Goal: Information Seeking & Learning: Learn about a topic

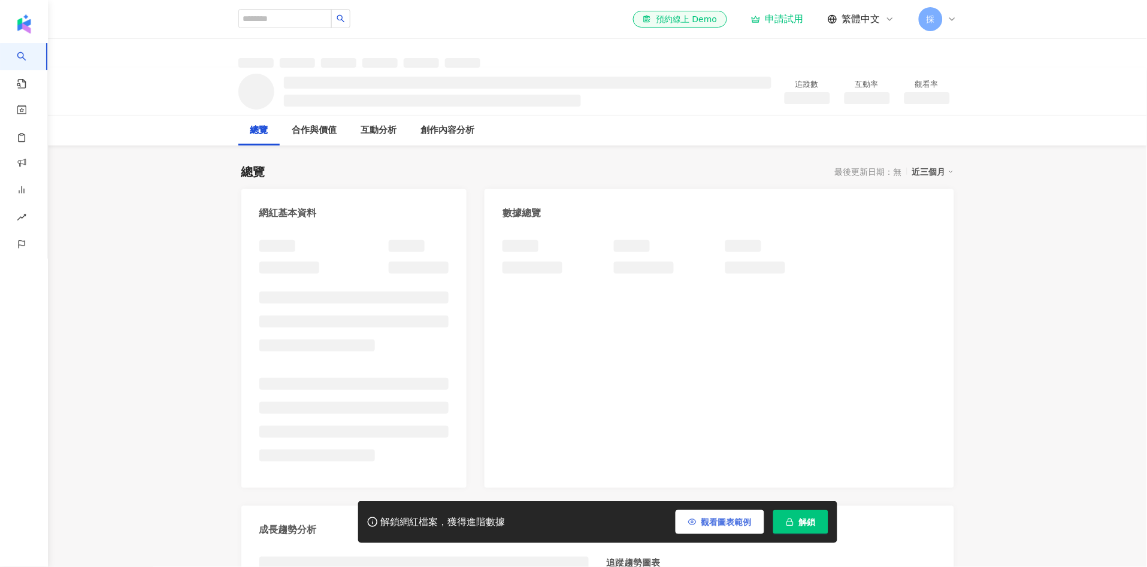
click at [713, 525] on span "觀看圖表範例" at bounding box center [726, 522] width 50 height 10
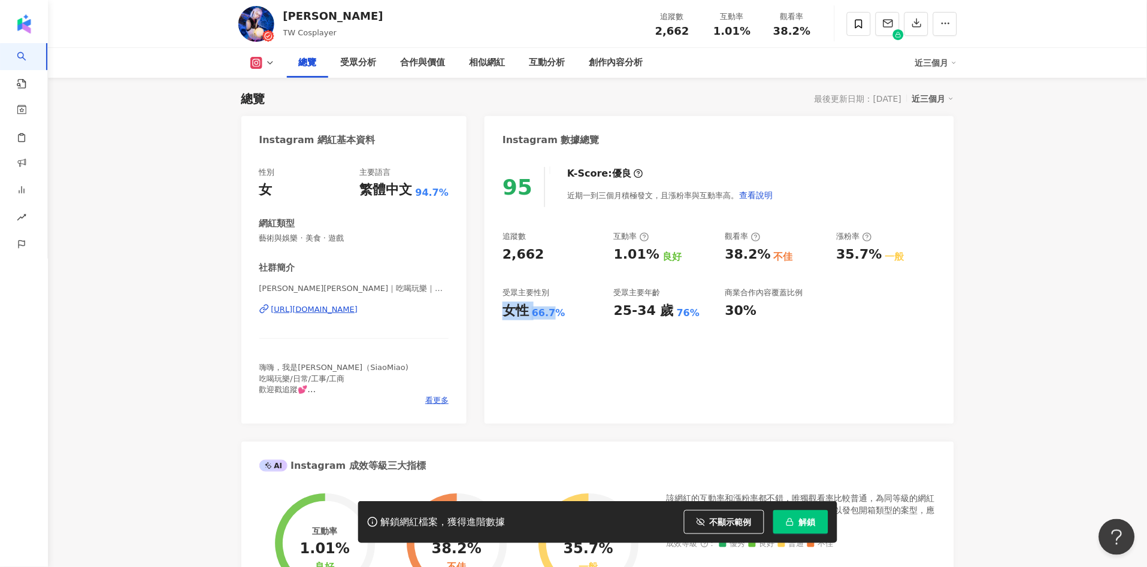
drag, startPoint x: 505, startPoint y: 309, endPoint x: 564, endPoint y: 301, distance: 59.9
click at [563, 313] on div "女性 66.7%" at bounding box center [551, 311] width 99 height 19
click at [510, 288] on div "受眾主要性別" at bounding box center [525, 292] width 47 height 11
drag, startPoint x: 511, startPoint y: 311, endPoint x: 562, endPoint y: 311, distance: 50.3
click at [562, 311] on div "95 K-Score : 優良 近期一到三個月積極發文，且漲粉率與互動率高。 查看說明 追蹤數 2,662 互動率 1.01% 良好 觀看率 38.2% 不佳…" at bounding box center [718, 289] width 469 height 269
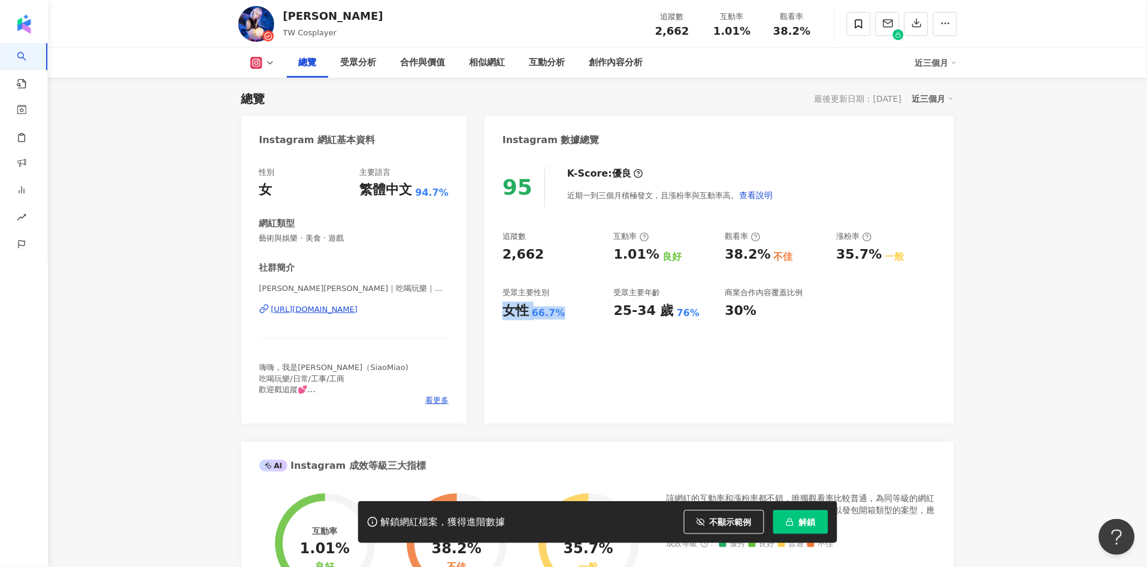
copy div "女性 66.7%"
drag, startPoint x: 635, startPoint y: 256, endPoint x: 656, endPoint y: 259, distance: 20.6
click at [656, 259] on div "追蹤數 2,662 互動率 1.01% 良好 觀看率 38.2% 不佳 漲粉率 35.7% 一般 受眾主要性別 女性 66.7% 受眾主要年齡 25-34 歲…" at bounding box center [718, 275] width 433 height 89
copy div "1.01%"
click at [801, 355] on div "95 K-Score : 優良 近期一到三個月積極發文，且漲粉率與互動率高。 查看說明 追蹤數 2,662 互動率 1.01% 良好 觀看率 38.2% 不佳…" at bounding box center [718, 289] width 469 height 269
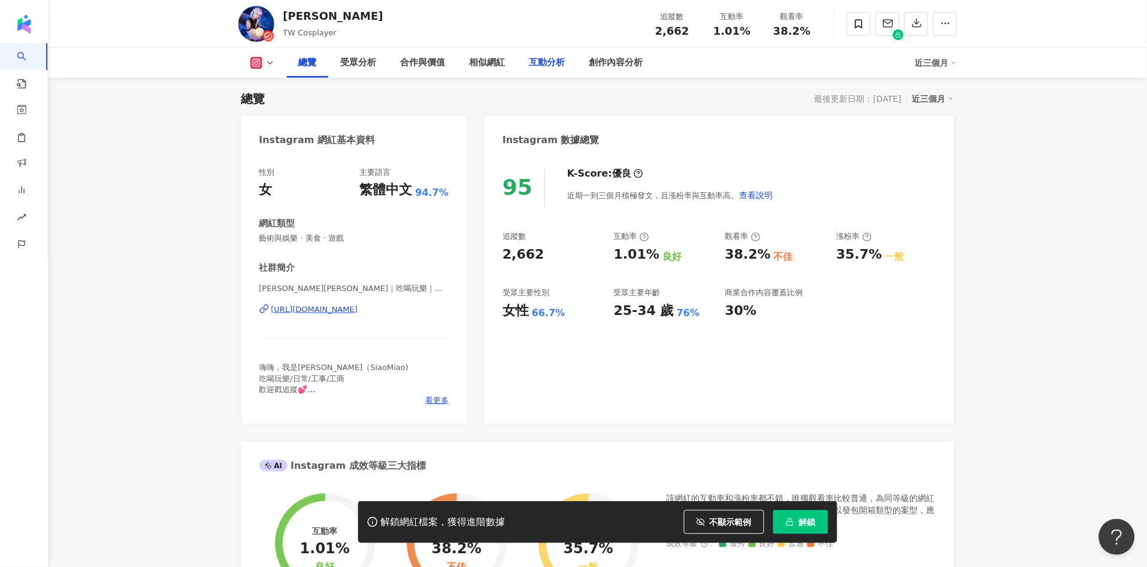
click at [529, 64] on div "互動分析" at bounding box center [547, 63] width 36 height 14
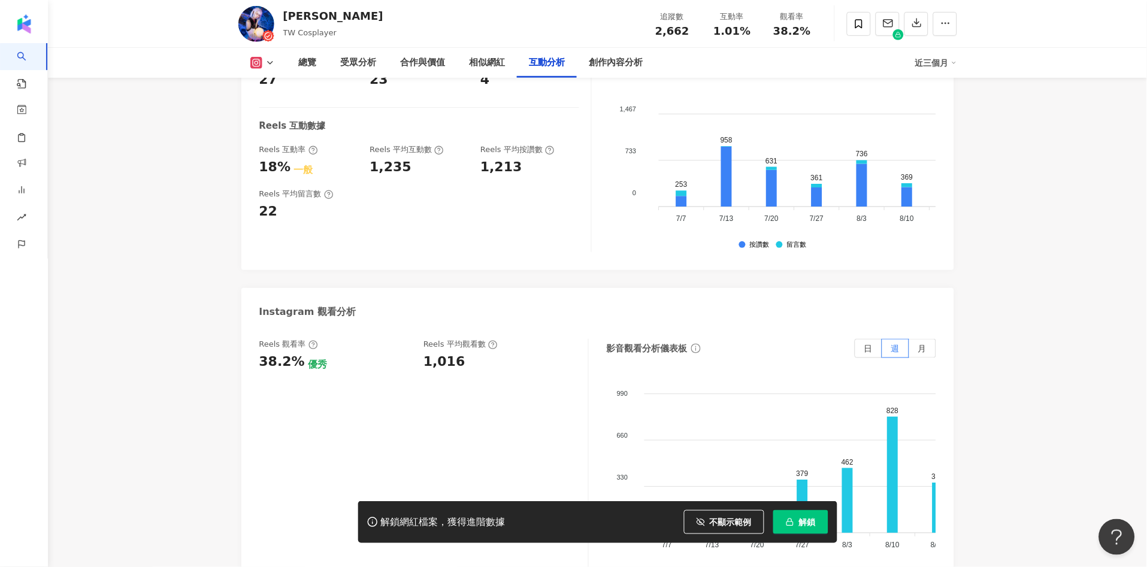
scroll to position [2505, 0]
drag, startPoint x: 423, startPoint y: 331, endPoint x: 459, endPoint y: 339, distance: 36.3
click at [459, 339] on div "Reels 觀看率 38.2% 優秀 Reels 平均觀看數 1,016" at bounding box center [423, 458] width 329 height 240
copy div "1,016"
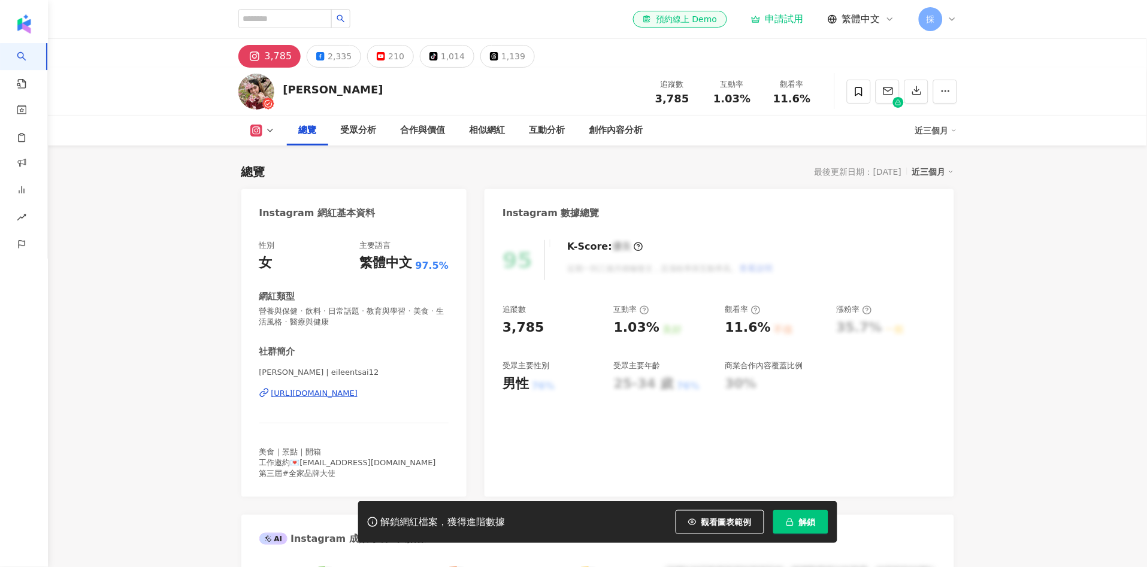
scroll to position [73, 0]
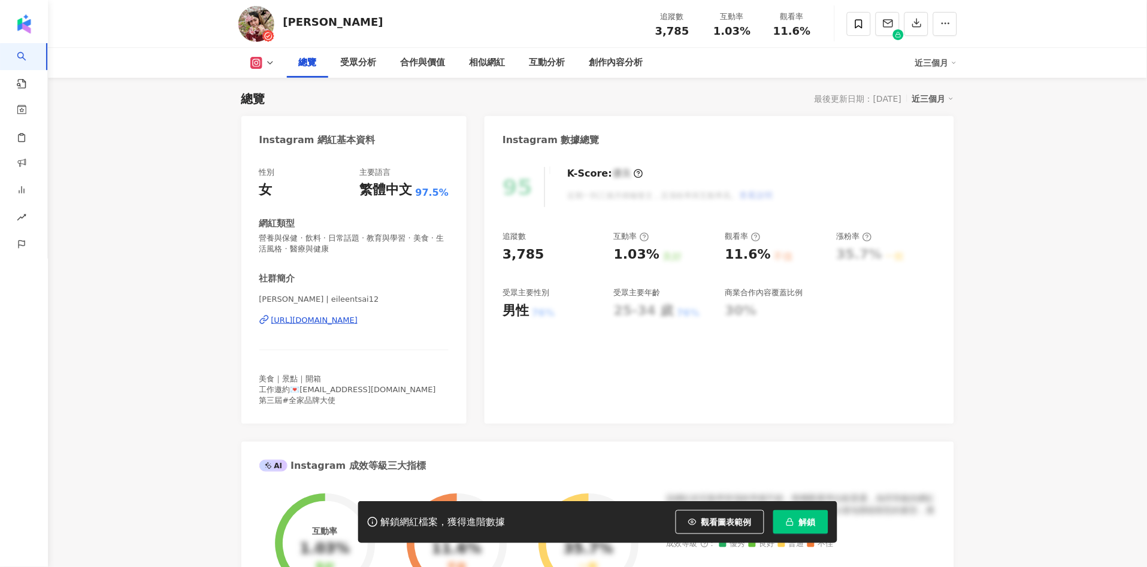
click at [730, 520] on span "觀看圖表範例" at bounding box center [726, 522] width 50 height 10
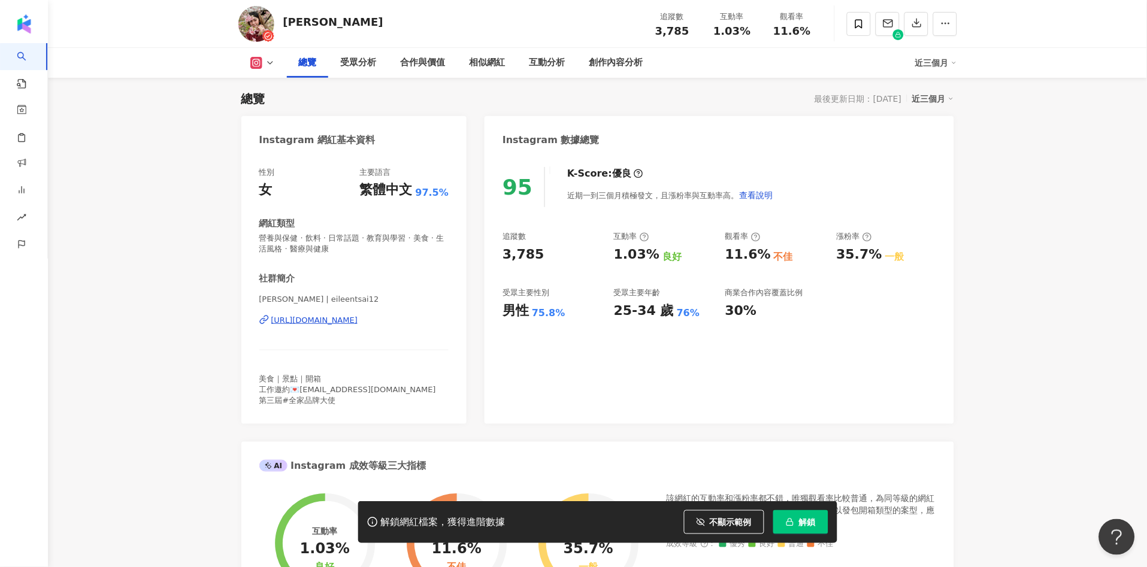
scroll to position [0, 0]
drag, startPoint x: 538, startPoint y: 264, endPoint x: 346, endPoint y: 4, distance: 323.3
click at [538, 255] on div "95 K-Score : 優良 近期一到三個月積極發文，且漲粉率與互動率高。 查看說明 追蹤數 3,785 互動率 1.03% 良好 觀看率 11.6% 不佳…" at bounding box center [718, 289] width 469 height 269
click at [592, 265] on div "追蹤數 3,785 互動率 1.03% 良好 觀看率 11.6% 不佳 漲粉率 35.7% 一般 受眾主要性別 男性 75.8% 受眾主要年齡 25-34 歲…" at bounding box center [718, 275] width 433 height 89
drag, startPoint x: 501, startPoint y: 314, endPoint x: 563, endPoint y: 313, distance: 61.7
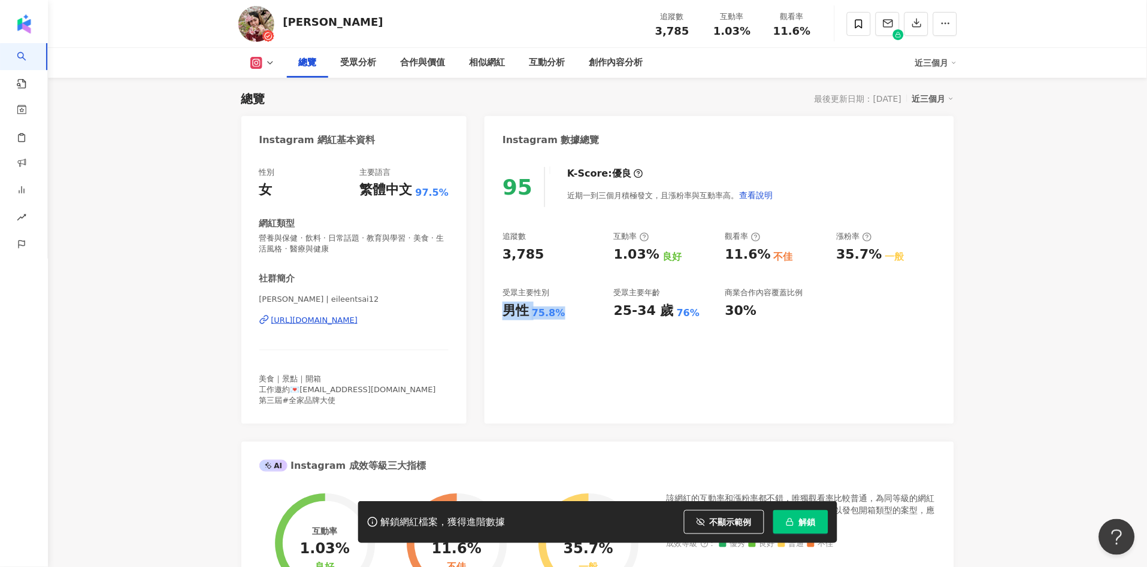
click at [563, 313] on div "95 K-Score : 優良 近期一到三個月積極發文，且漲粉率與互動率高。 查看說明 追蹤數 3,785 互動率 1.03% 良好 觀看率 11.6% 不佳…" at bounding box center [718, 289] width 469 height 269
copy div "男性 75.8%"
drag, startPoint x: 586, startPoint y: 352, endPoint x: 564, endPoint y: 311, distance: 46.1
click at [586, 352] on div "95 K-Score : 優良 近期一到三個月積極發文，且漲粉率與互動率高。 查看說明 追蹤數 3,785 互動率 1.03% 良好 觀看率 11.6% 不佳…" at bounding box center [718, 289] width 469 height 269
click at [730, 256] on div "11.6%" at bounding box center [748, 255] width 46 height 19
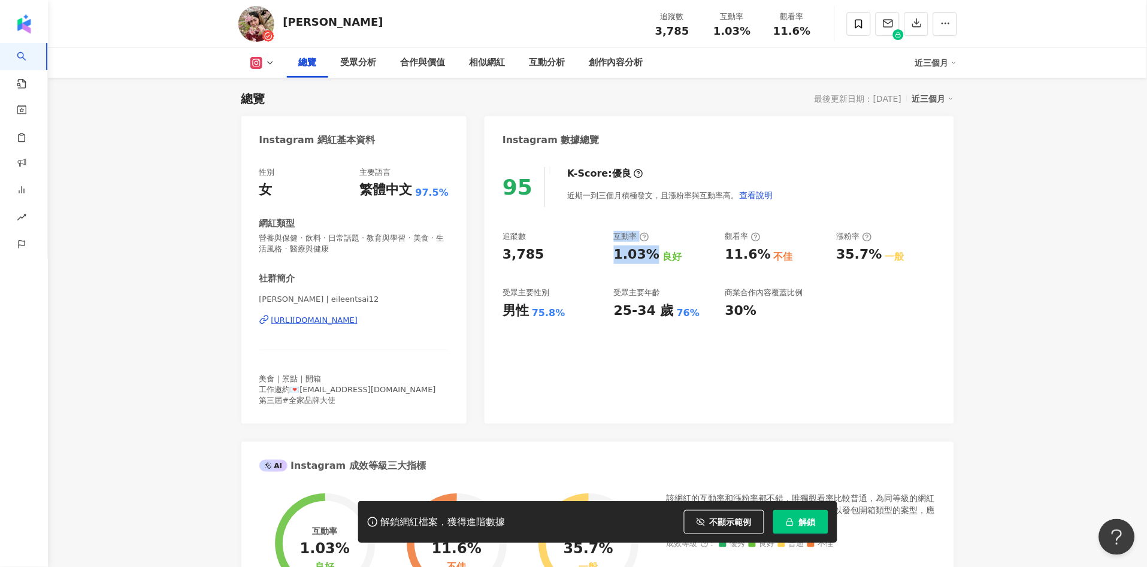
drag, startPoint x: 603, startPoint y: 254, endPoint x: 653, endPoint y: 253, distance: 49.7
click at [653, 253] on div "追蹤數 3,785 互動率 1.03% 良好 觀看率 11.6% 不佳 漲粉率 35.7% 一般 受眾主要性別 男性 75.8% 受眾主要年齡 25-34 歲…" at bounding box center [718, 275] width 433 height 89
click at [630, 256] on div "1.03%" at bounding box center [637, 255] width 46 height 19
drag, startPoint x: 628, startPoint y: 254, endPoint x: 650, endPoint y: 247, distance: 22.5
click at [650, 249] on div "1.03%" at bounding box center [637, 255] width 46 height 19
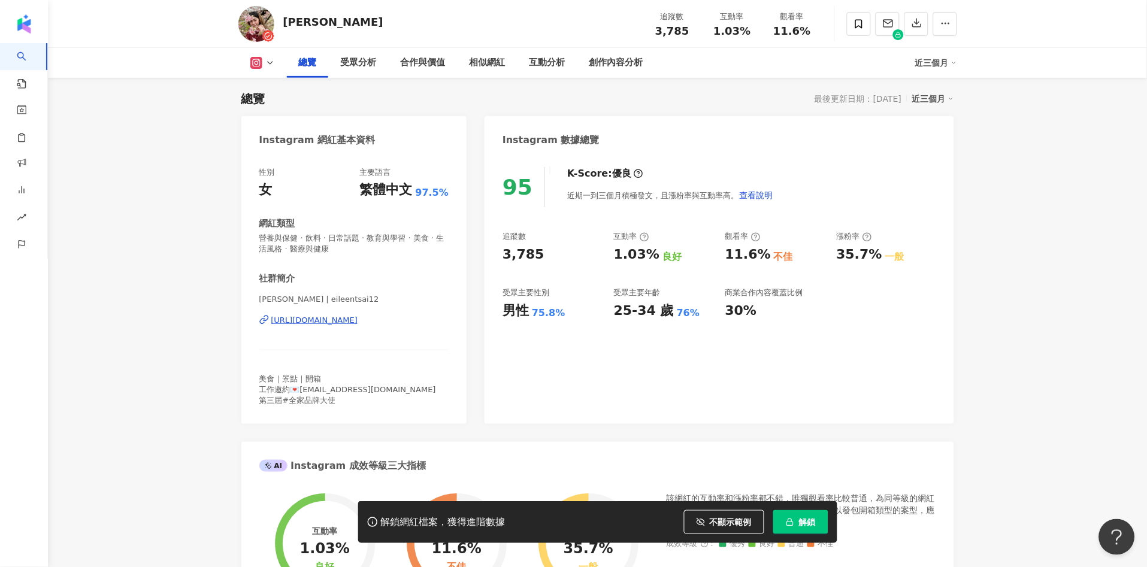
drag, startPoint x: 714, startPoint y: 274, endPoint x: 725, endPoint y: 256, distance: 21.0
click at [716, 271] on div "追蹤數 3,785 互動率 1.03% 良好 觀看率 11.6% 不佳 漲粉率 35.7% 一般 受眾主要性別 男性 75.8% 受眾主要年齡 25-34 歲…" at bounding box center [718, 275] width 433 height 89
drag, startPoint x: 727, startPoint y: 254, endPoint x: 367, endPoint y: 22, distance: 428.9
click at [762, 254] on div "11.6%" at bounding box center [748, 255] width 46 height 19
copy div "11.6%"
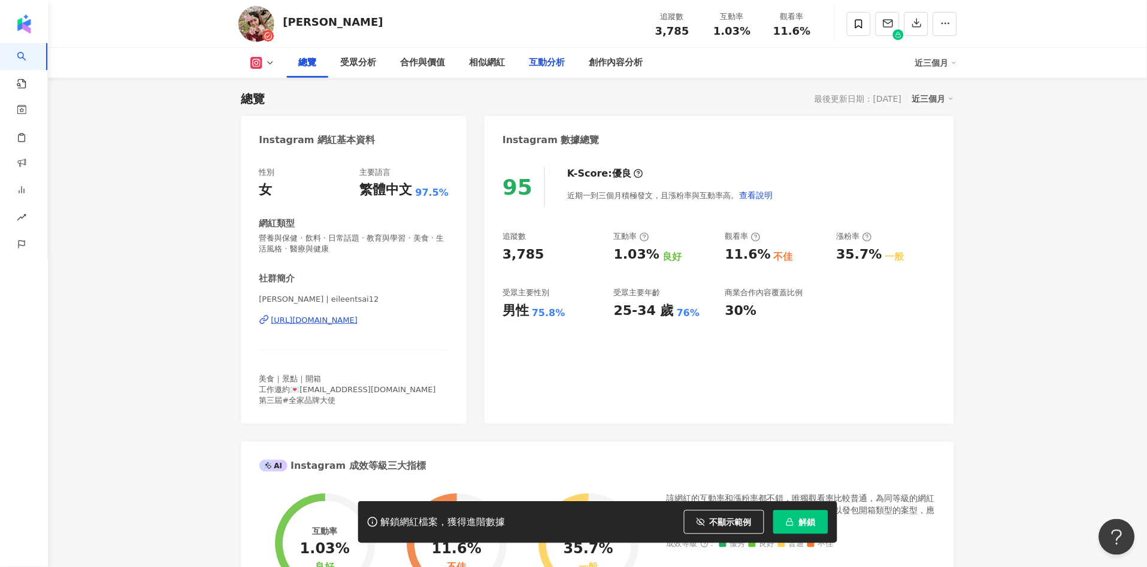
drag, startPoint x: 564, startPoint y: 78, endPoint x: 560, endPoint y: 72, distance: 7.3
click at [559, 72] on div "互動分析" at bounding box center [547, 63] width 60 height 30
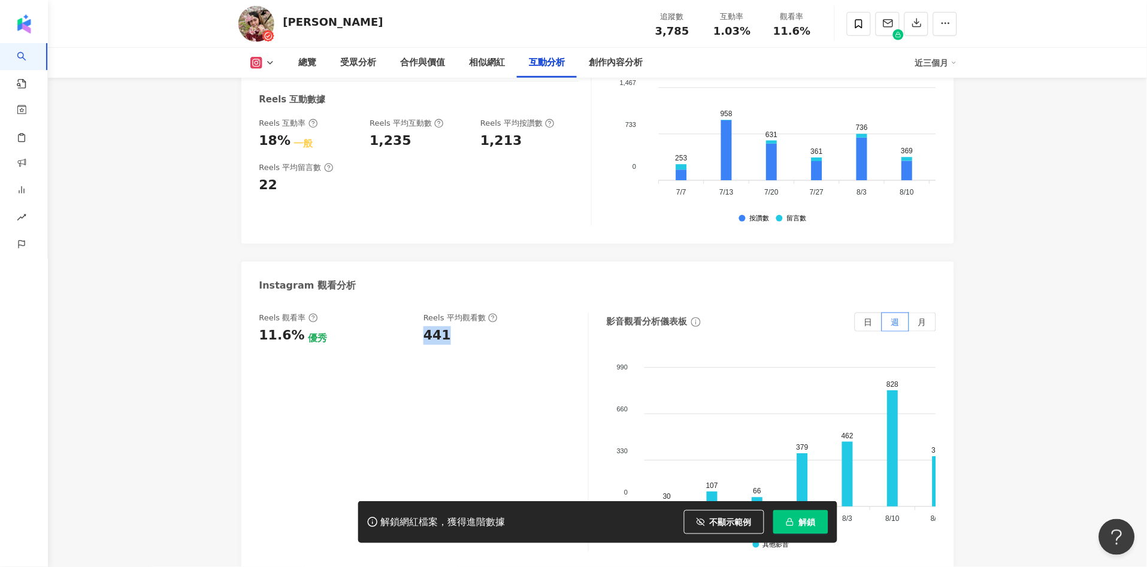
drag, startPoint x: 421, startPoint y: 320, endPoint x: 444, endPoint y: 322, distance: 23.4
click at [444, 322] on div "Reels 觀看率 11.6% 優秀 [PERSON_NAME] 平均觀看數 441" at bounding box center [417, 329] width 317 height 32
copy div "441"
